Goal: Information Seeking & Learning: Find specific fact

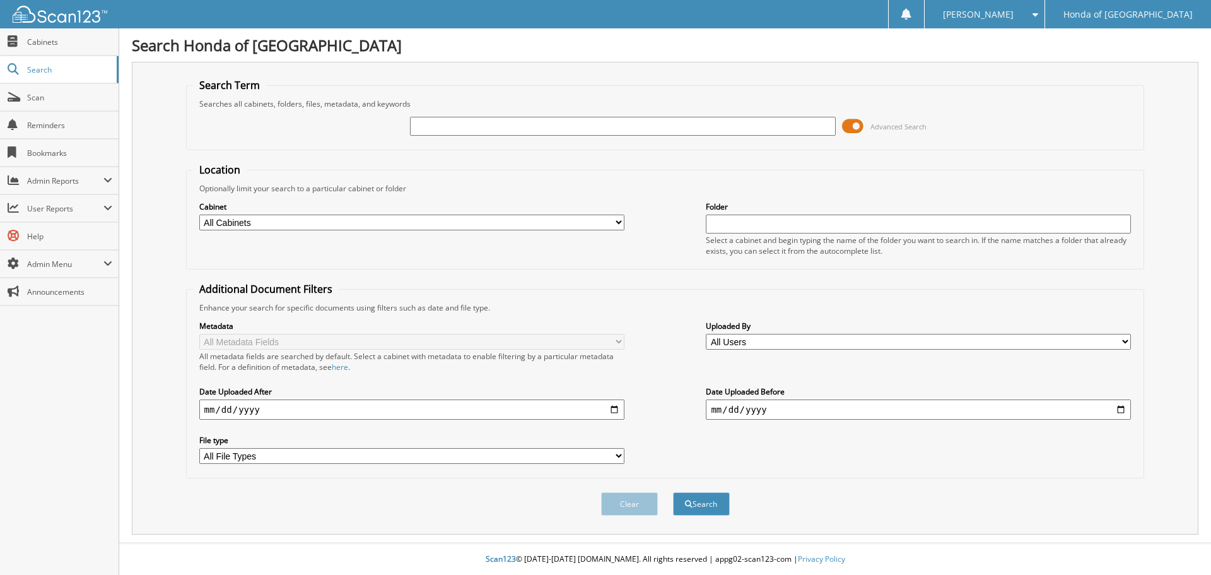
click at [488, 127] on input "text" at bounding box center [622, 126] width 425 height 19
type input "118100"
click at [673, 492] on button "Search" at bounding box center [701, 503] width 57 height 23
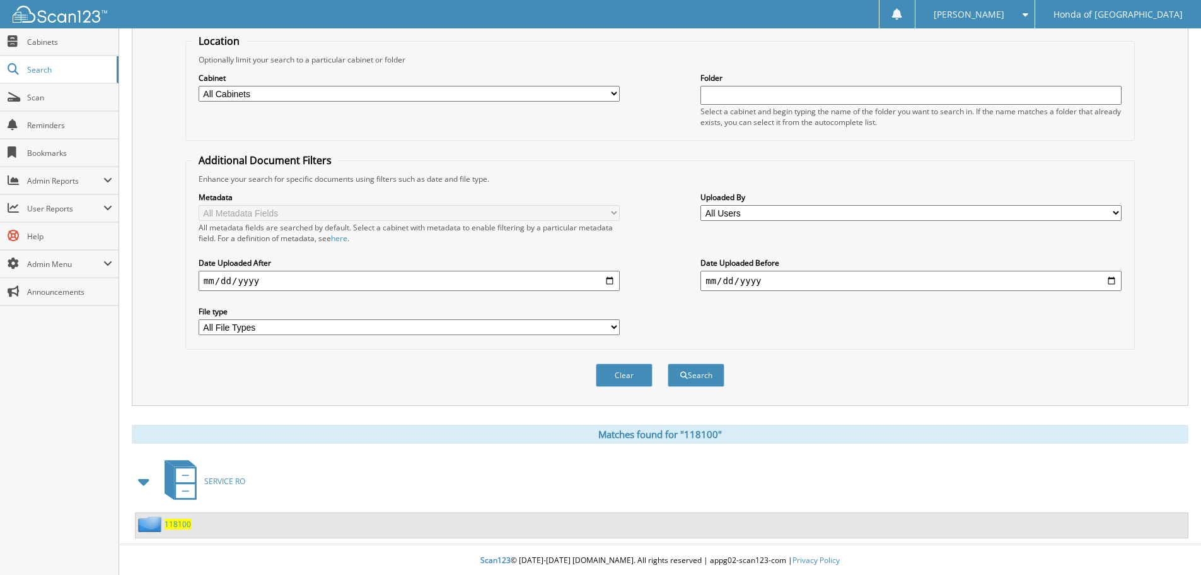
scroll to position [131, 0]
click at [178, 527] on span "118100" at bounding box center [178, 522] width 26 height 11
